Goal: Task Accomplishment & Management: Use online tool/utility

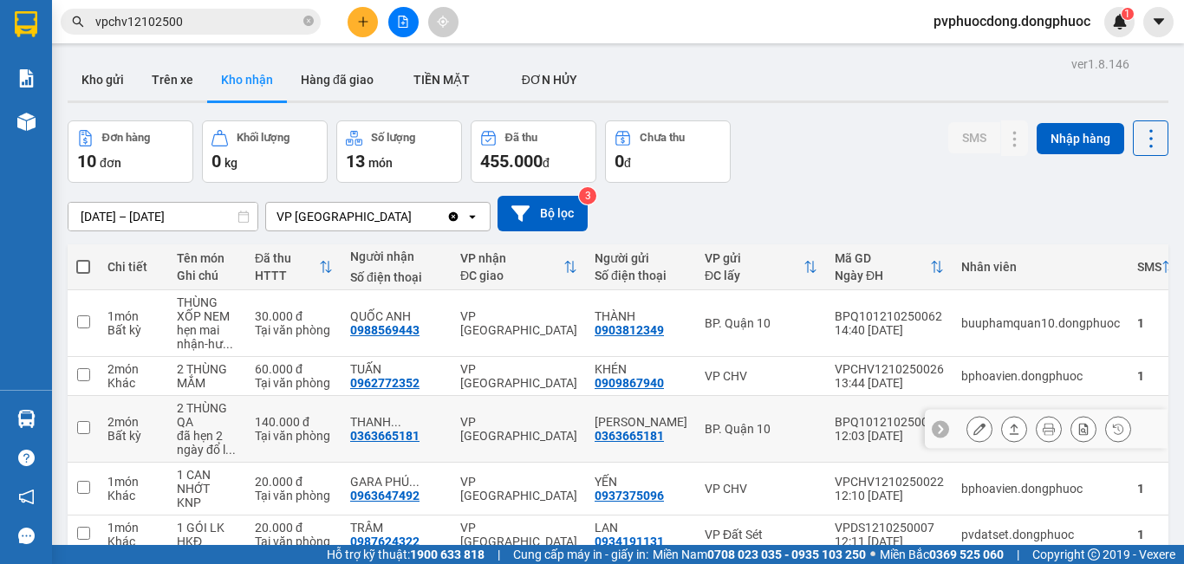
scroll to position [87, 0]
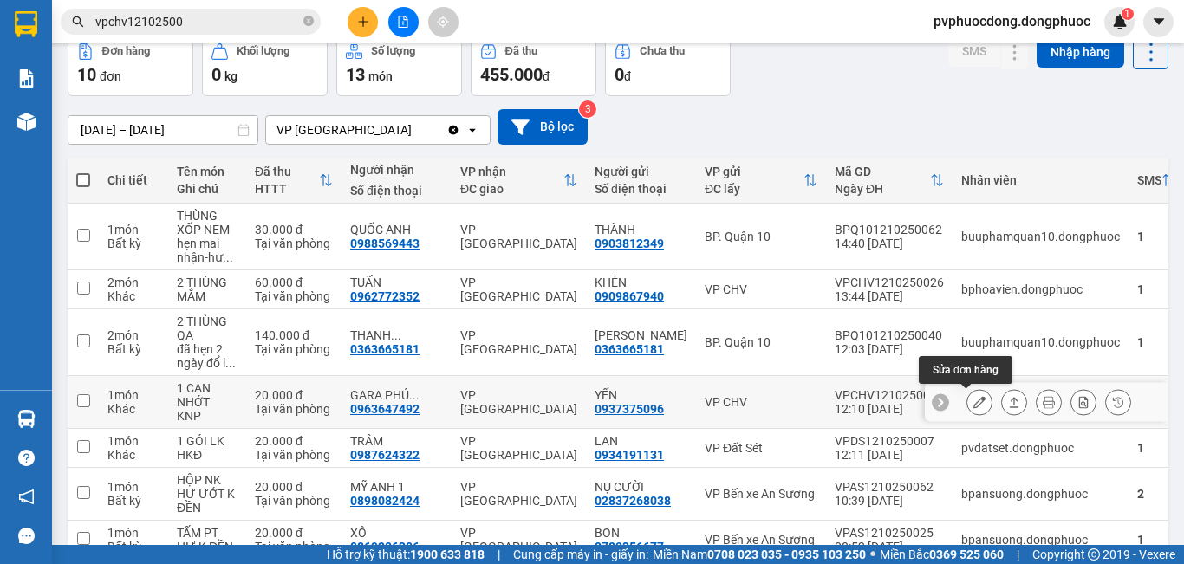
click at [974, 407] on icon at bounding box center [980, 402] width 12 height 12
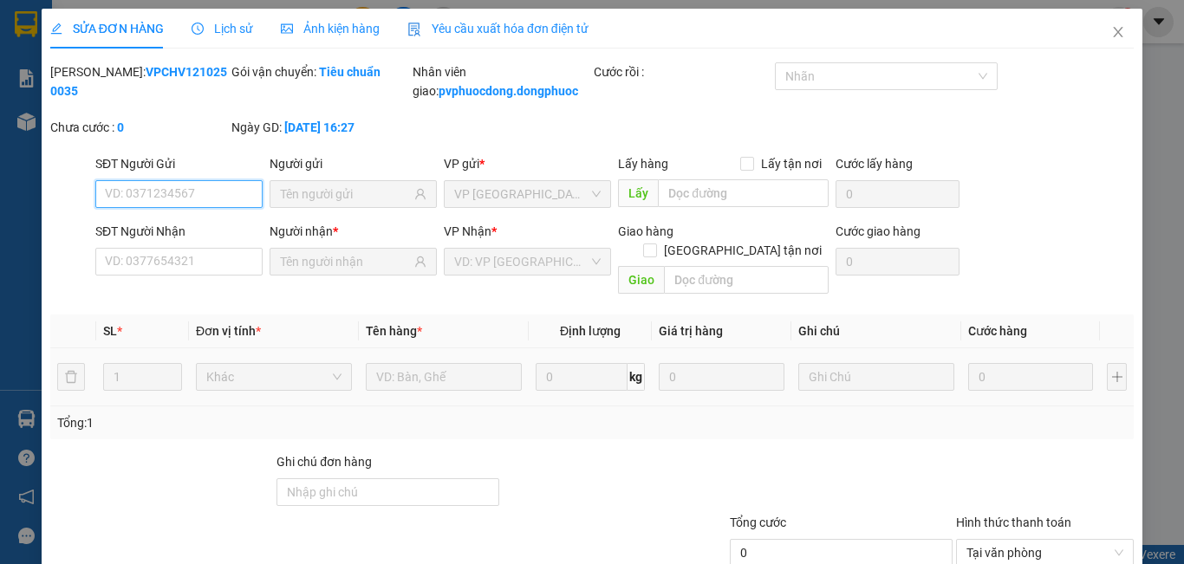
type input "0937375096"
type input "YẾN"
type input "0963647492"
type input "GARA PHÚ CƯỜNG"
type input "20.000"
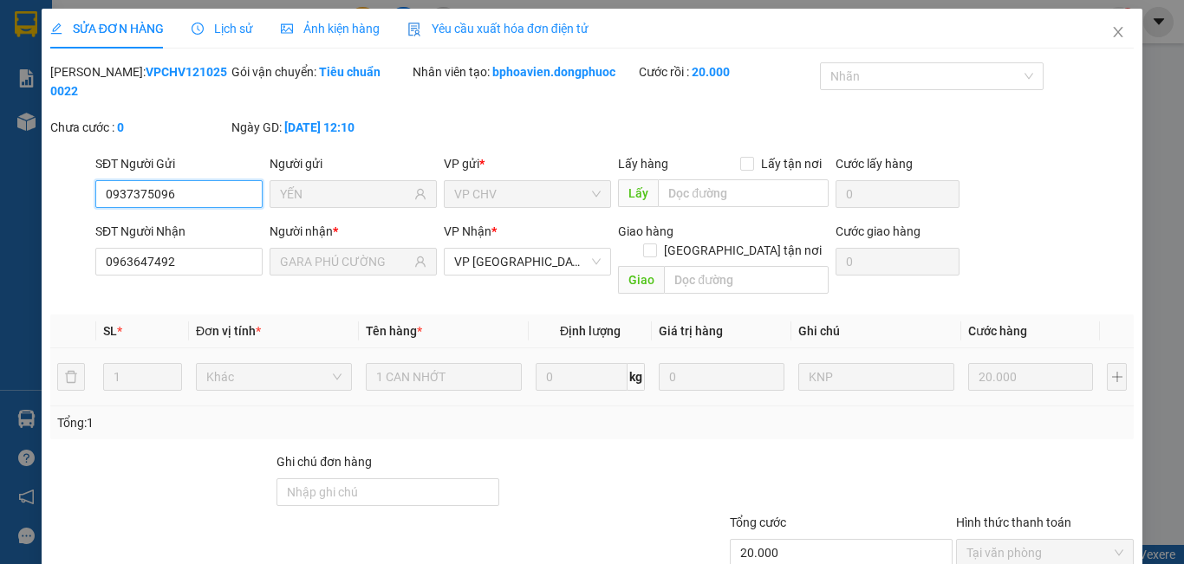
scroll to position [81, 0]
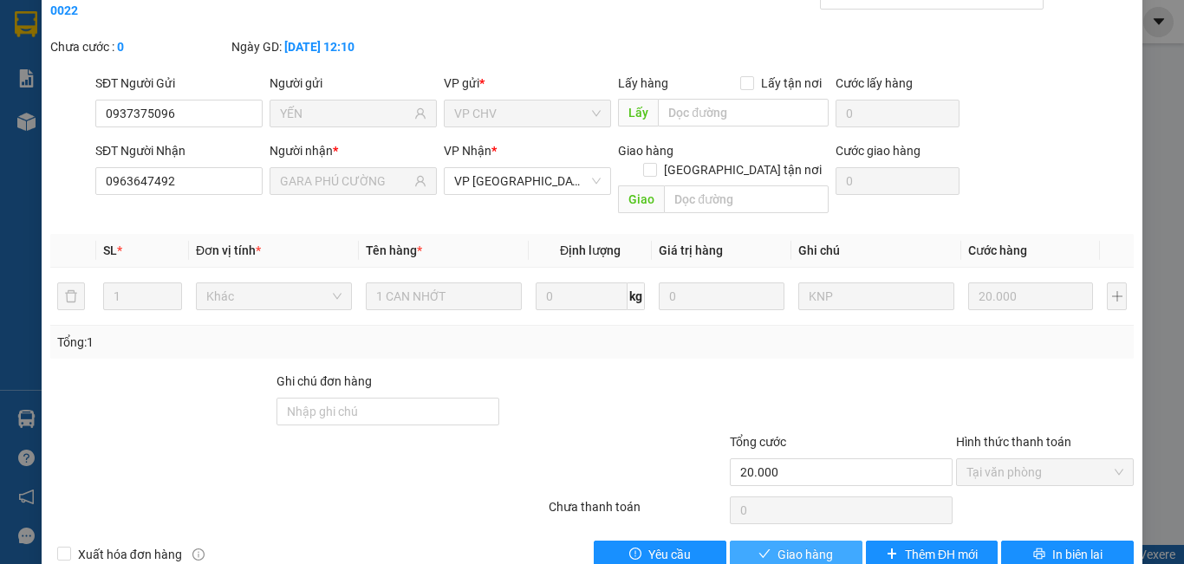
click at [759, 548] on icon "check" at bounding box center [765, 554] width 12 height 12
